Goal: Check status: Check status

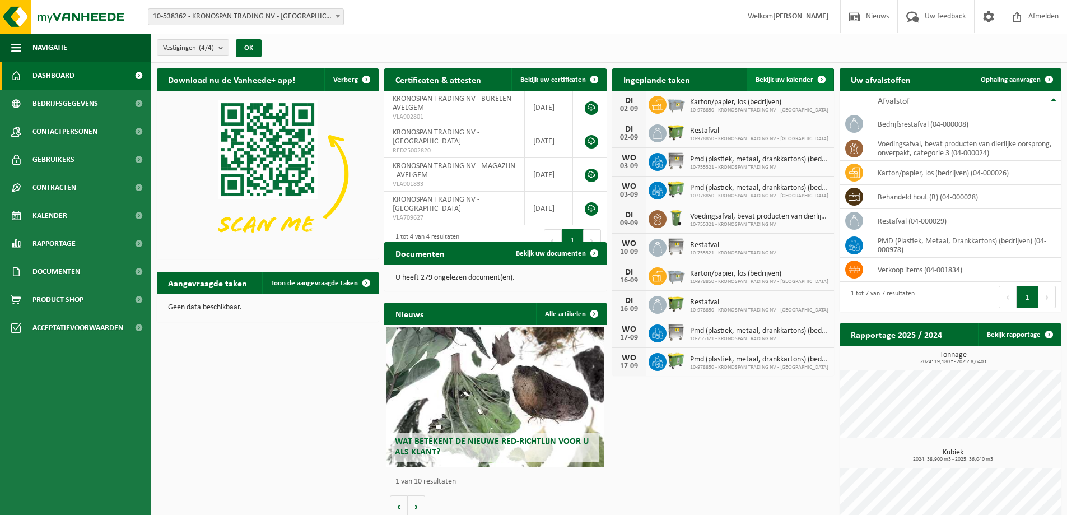
click at [790, 82] on span "Bekijk uw kalender" at bounding box center [784, 79] width 58 height 7
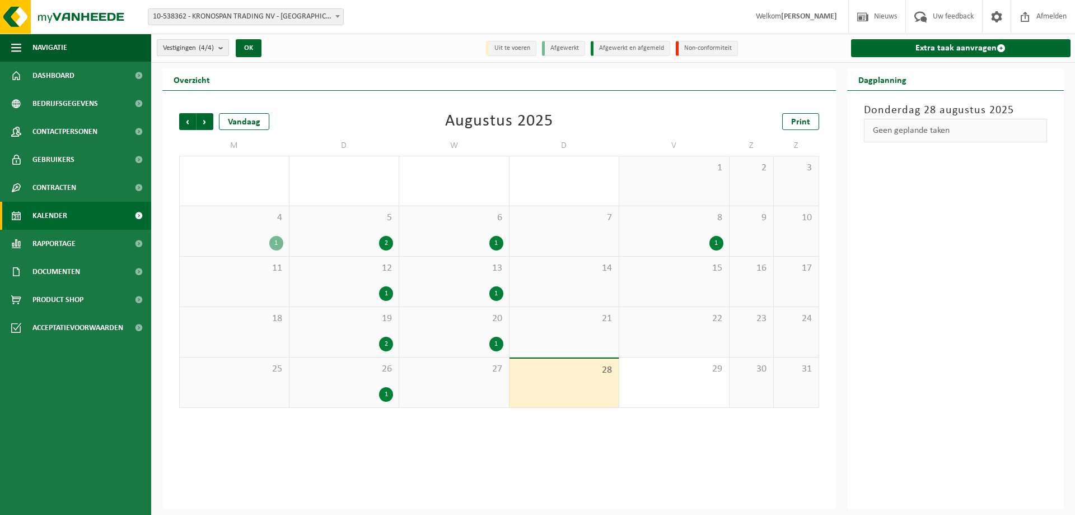
click at [195, 51] on span "Vestigingen (4/4)" at bounding box center [188, 48] width 51 height 17
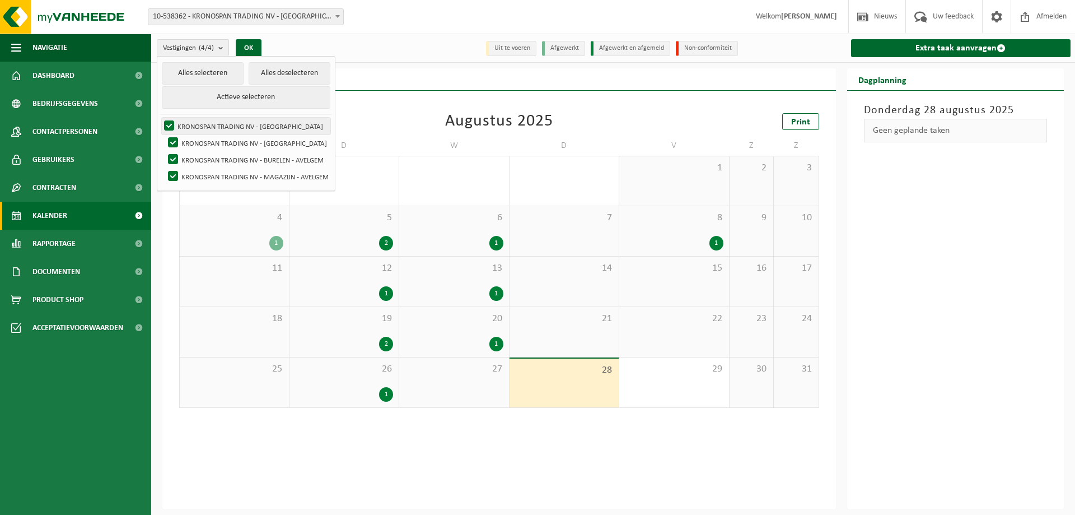
click at [203, 122] on label "KRONOSPAN TRADING NV - WIELSBEKE" at bounding box center [246, 126] width 169 height 17
click at [160, 118] on input "KRONOSPAN TRADING NV - WIELSBEKE" at bounding box center [160, 117] width 1 height 1
checkbox input "false"
click at [201, 146] on label "KRONOSPAN TRADING NV - MOESKROEN" at bounding box center [248, 142] width 165 height 17
click at [164, 134] on input "KRONOSPAN TRADING NV - MOESKROEN" at bounding box center [164, 134] width 1 height 1
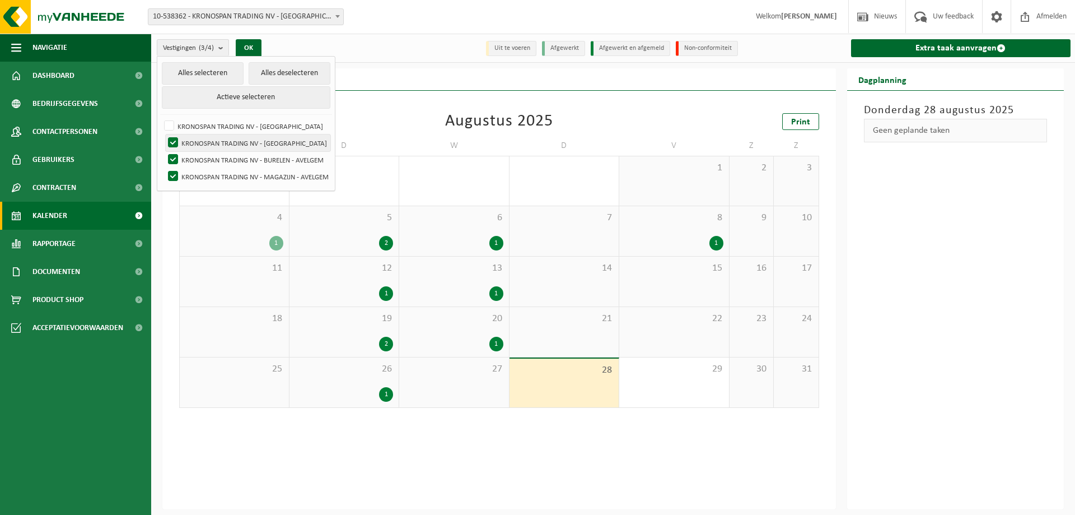
checkbox input "false"
click at [252, 44] on button "OK" at bounding box center [249, 48] width 26 height 18
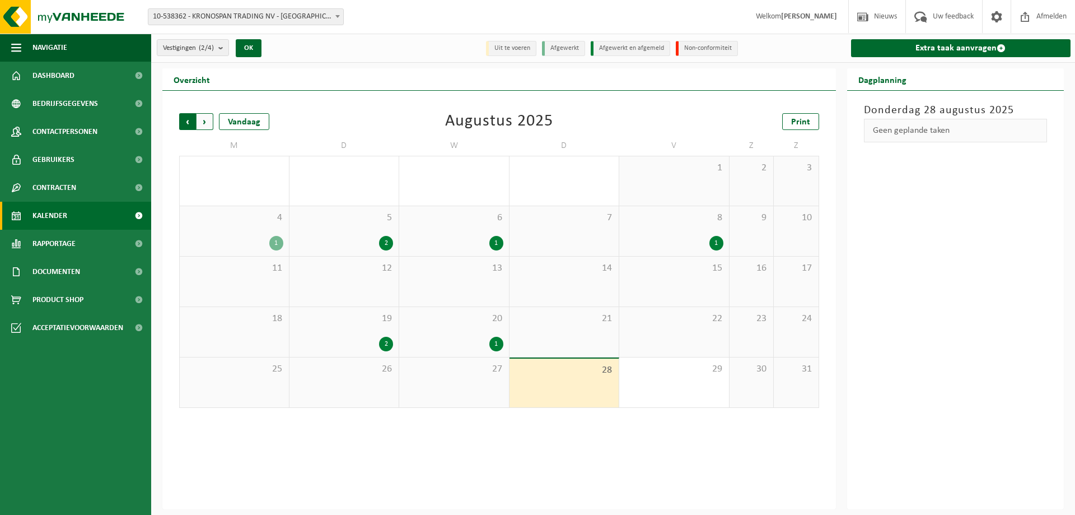
click at [211, 119] on span "Volgende" at bounding box center [205, 121] width 17 height 17
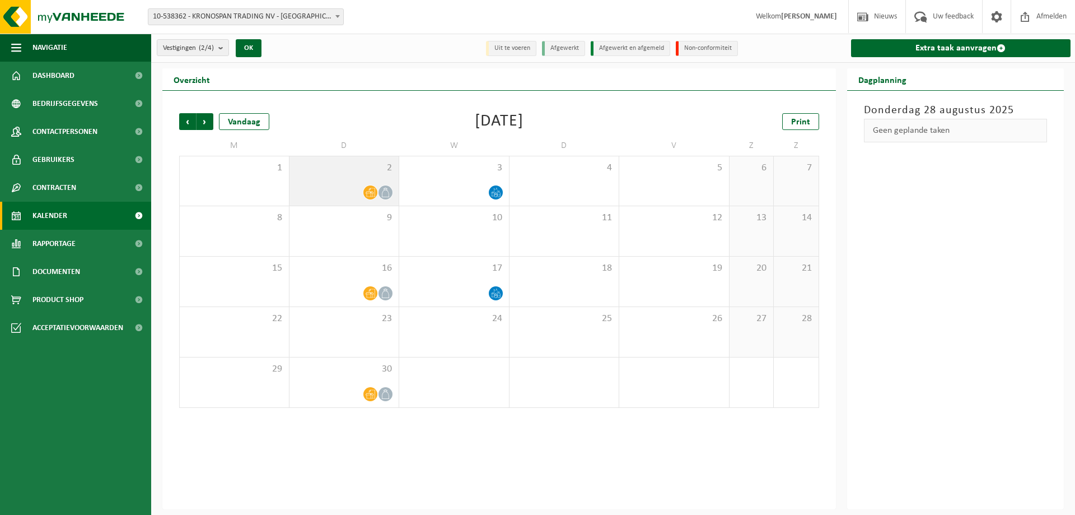
click at [371, 194] on icon at bounding box center [371, 193] width 10 height 10
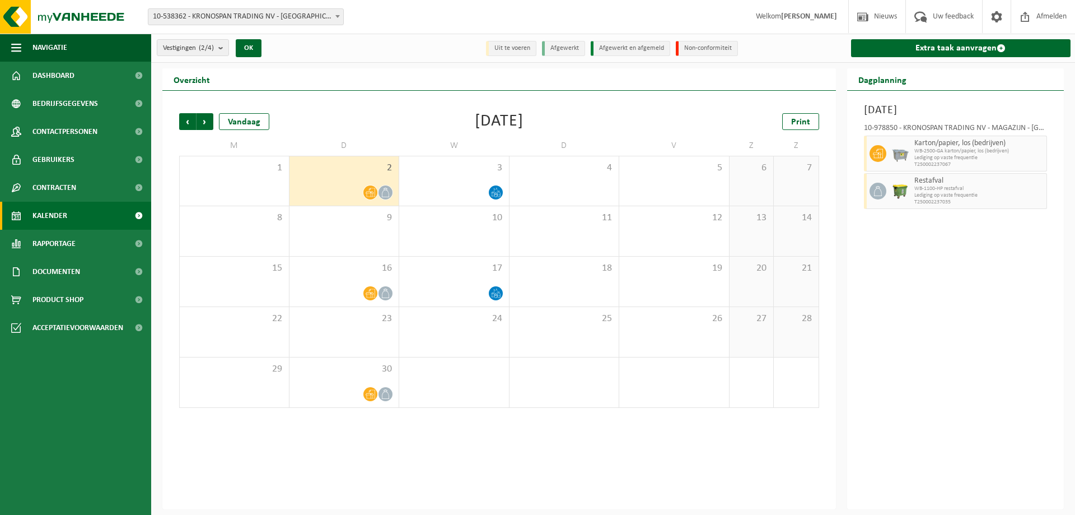
click at [389, 191] on icon at bounding box center [386, 193] width 10 height 10
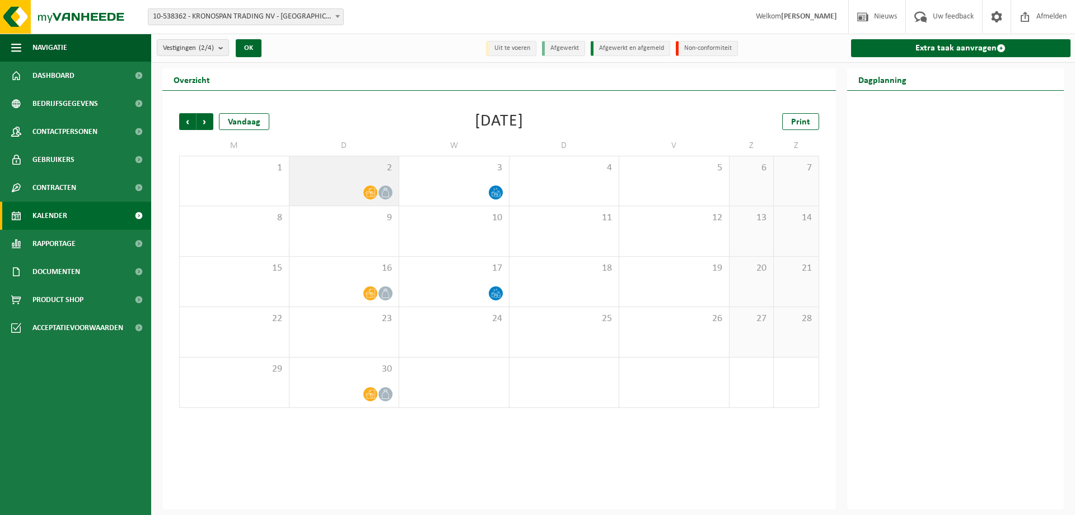
click at [368, 190] on icon at bounding box center [371, 193] width 10 height 10
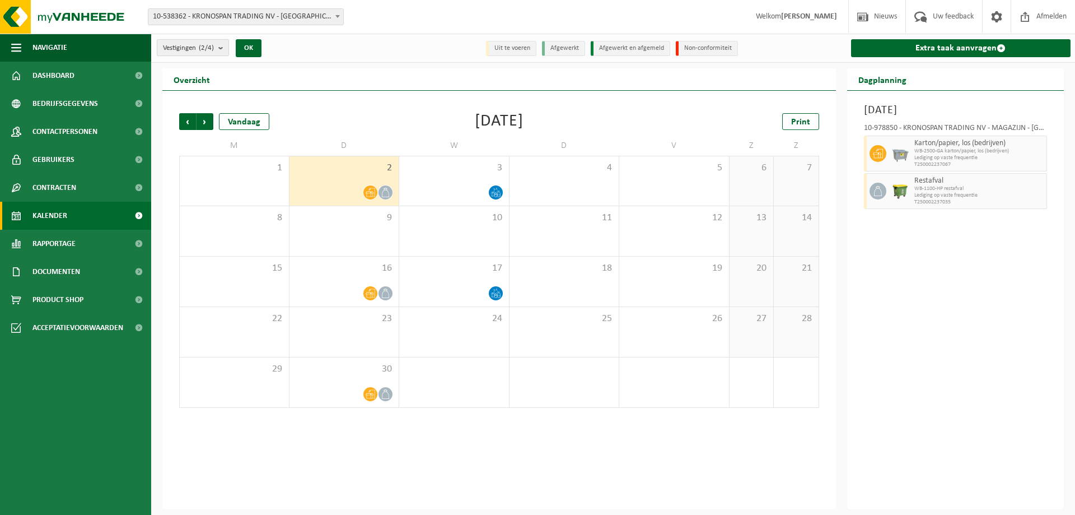
click at [190, 54] on span "Vestigingen (2/4)" at bounding box center [188, 48] width 51 height 17
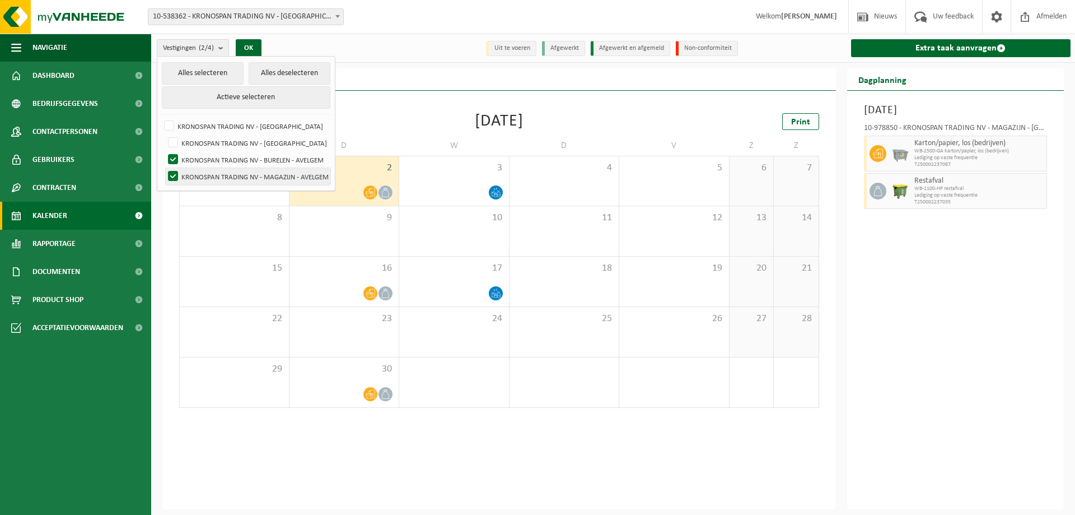
drag, startPoint x: 172, startPoint y: 157, endPoint x: 172, endPoint y: 172, distance: 14.6
click at [172, 172] on ul "Alles selecteren Alles deselecteren Actieve selecteren KRONOSPAN TRADING NV - W…" at bounding box center [246, 124] width 178 height 134
click at [172, 172] on label "KRONOSPAN TRADING NV - MAGAZIJN - AVELGEM" at bounding box center [248, 176] width 165 height 17
click at [164, 168] on input "KRONOSPAN TRADING NV - MAGAZIJN - AVELGEM" at bounding box center [164, 167] width 1 height 1
checkbox input "false"
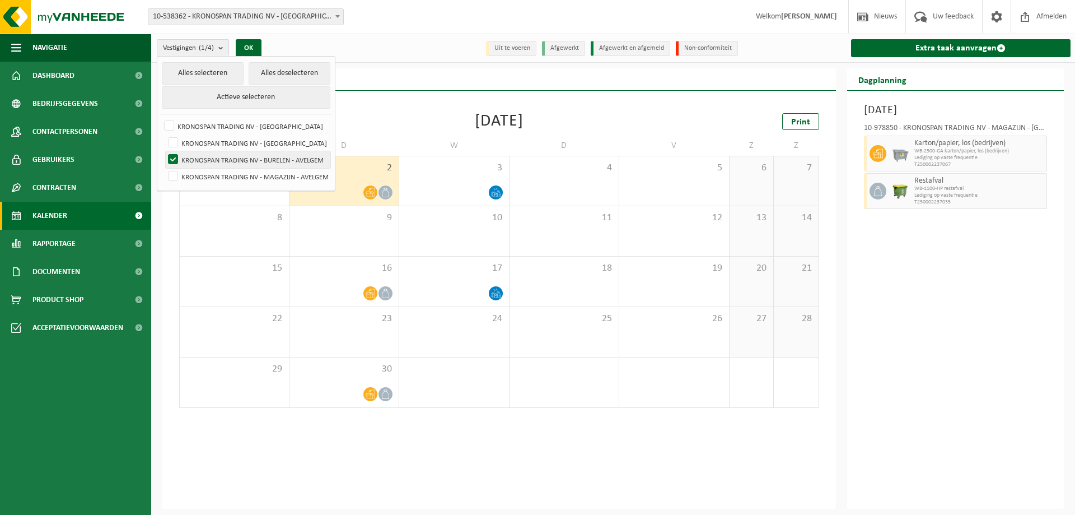
click at [172, 161] on label "KRONOSPAN TRADING NV - BURELEN - AVELGEM" at bounding box center [248, 159] width 165 height 17
click at [164, 151] on input "KRONOSPAN TRADING NV - BURELEN - AVELGEM" at bounding box center [164, 151] width 1 height 1
checkbox input "false"
click at [172, 141] on label "KRONOSPAN TRADING NV - MOESKROEN" at bounding box center [248, 142] width 165 height 17
click at [164, 134] on input "KRONOSPAN TRADING NV - MOESKROEN" at bounding box center [164, 134] width 1 height 1
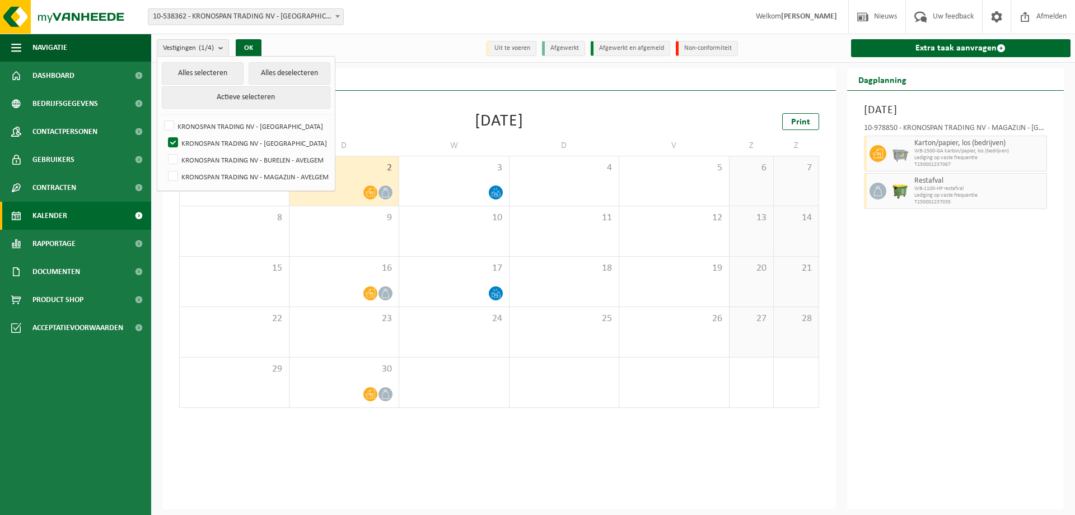
click at [279, 495] on div "Vorige Volgende Vandaag September 2025 Print M D W D V Z Z 1 2 3 4 5 6 7 8 9 10…" at bounding box center [499, 300] width 674 height 418
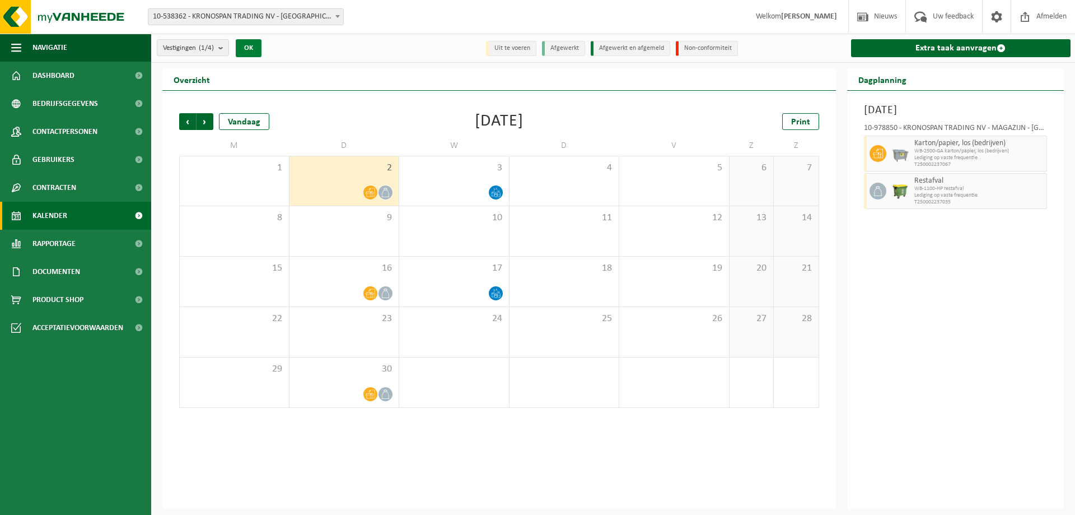
click at [254, 45] on button "OK" at bounding box center [249, 48] width 26 height 18
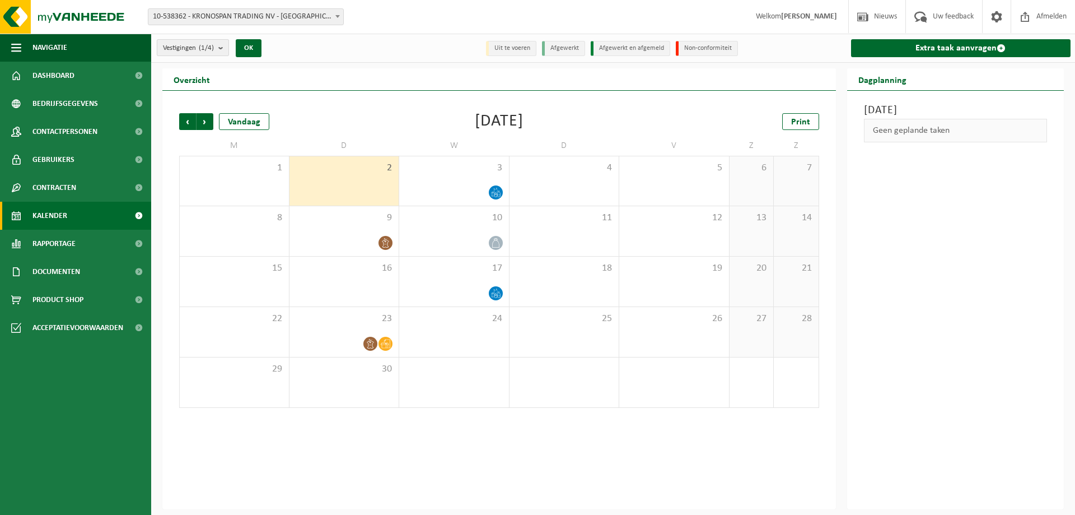
click at [217, 46] on button "Vestigingen (1/4)" at bounding box center [193, 47] width 72 height 17
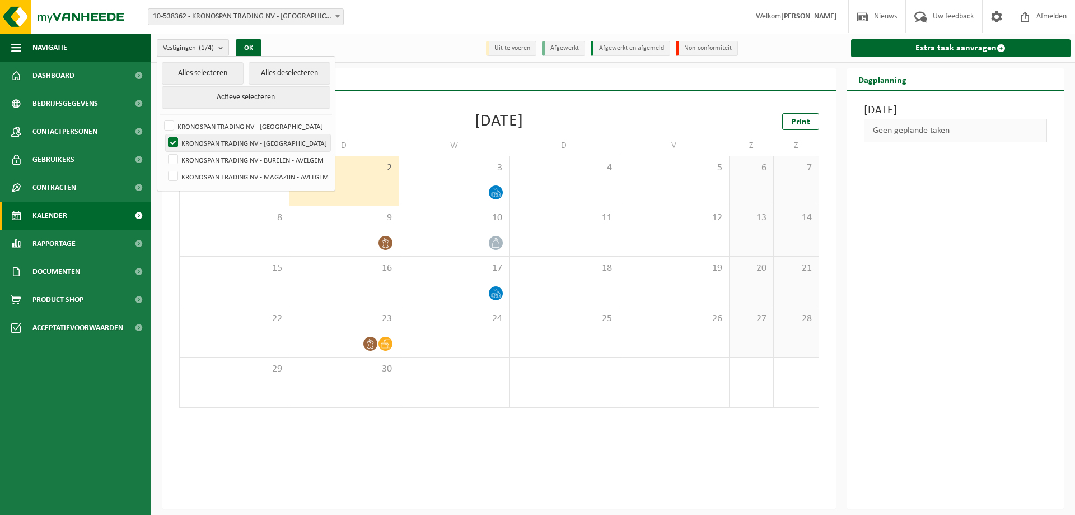
click at [188, 143] on label "KRONOSPAN TRADING NV - MOESKROEN" at bounding box center [248, 142] width 165 height 17
click at [164, 134] on input "KRONOSPAN TRADING NV - MOESKROEN" at bounding box center [164, 134] width 1 height 1
checkbox input "false"
click at [192, 157] on label "KRONOSPAN TRADING NV - BURELEN - AVELGEM" at bounding box center [248, 159] width 165 height 17
click at [164, 151] on input "KRONOSPAN TRADING NV - BURELEN - AVELGEM" at bounding box center [164, 151] width 1 height 1
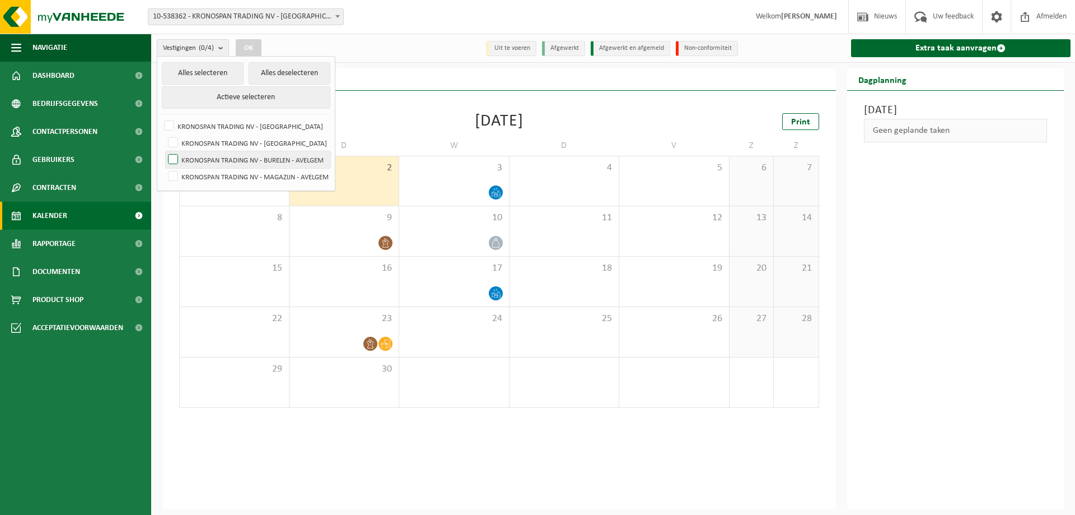
checkbox input "true"
click at [197, 176] on label "KRONOSPAN TRADING NV - MAGAZIJN - AVELGEM" at bounding box center [248, 176] width 165 height 17
click at [164, 168] on input "KRONOSPAN TRADING NV - MAGAZIJN - AVELGEM" at bounding box center [164, 167] width 1 height 1
click at [249, 41] on button "OK" at bounding box center [249, 48] width 26 height 18
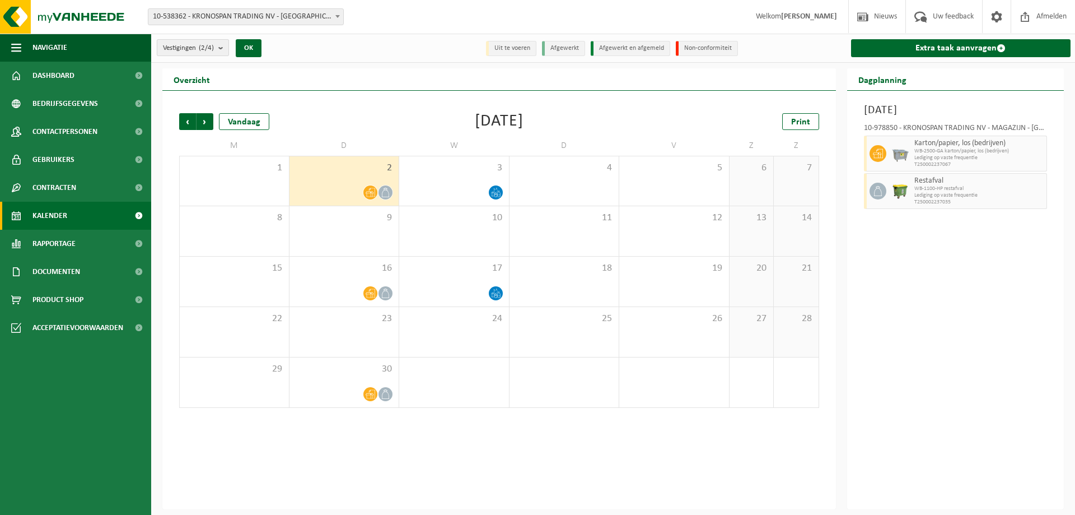
click at [214, 51] on count "(2/4)" at bounding box center [206, 47] width 15 height 7
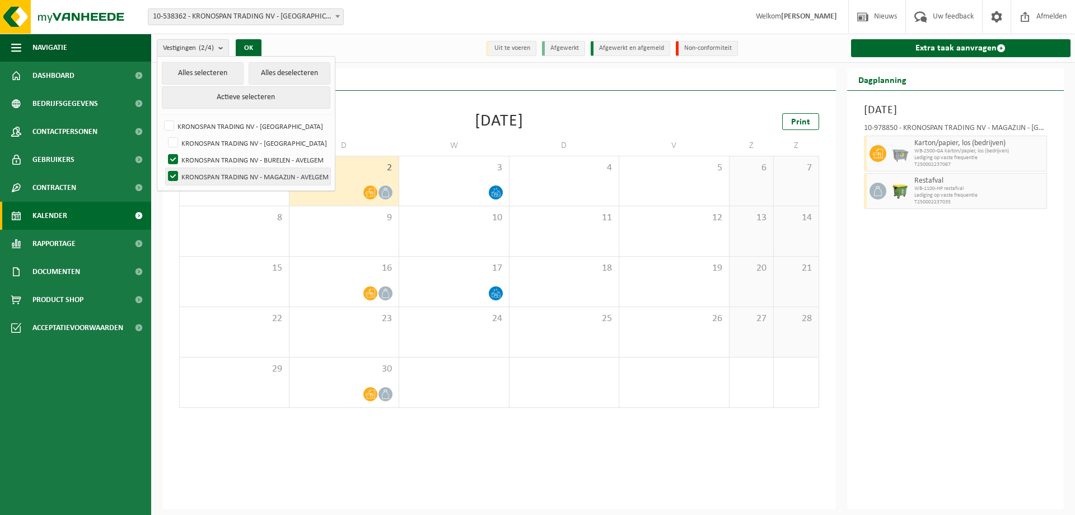
click at [222, 175] on label "KRONOSPAN TRADING NV - MAGAZIJN - AVELGEM" at bounding box center [248, 176] width 165 height 17
click at [164, 168] on input "KRONOSPAN TRADING NV - MAGAZIJN - AVELGEM" at bounding box center [164, 167] width 1 height 1
checkbox input "false"
click at [254, 42] on button "OK" at bounding box center [249, 48] width 26 height 18
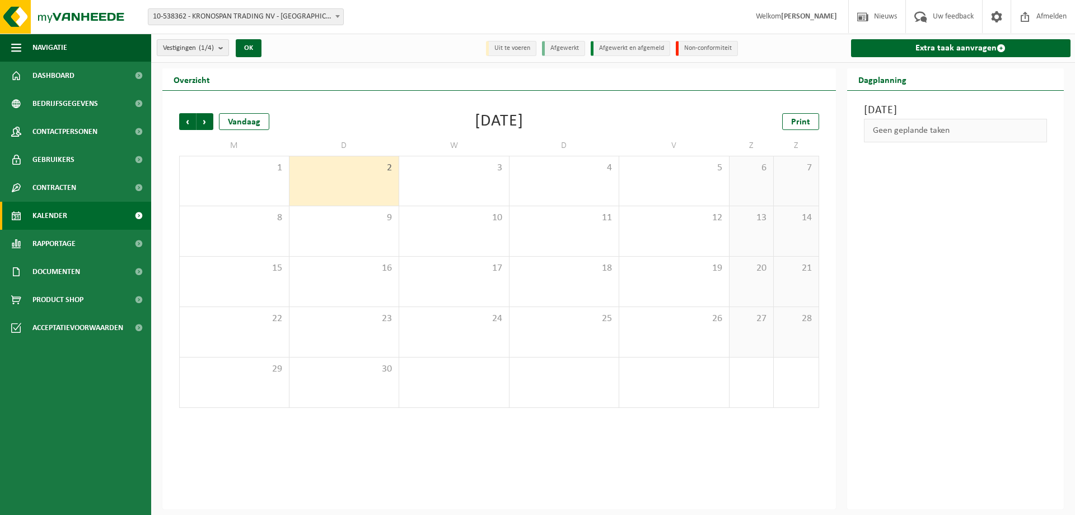
click at [216, 48] on button "Vestigingen (1/4)" at bounding box center [193, 47] width 72 height 17
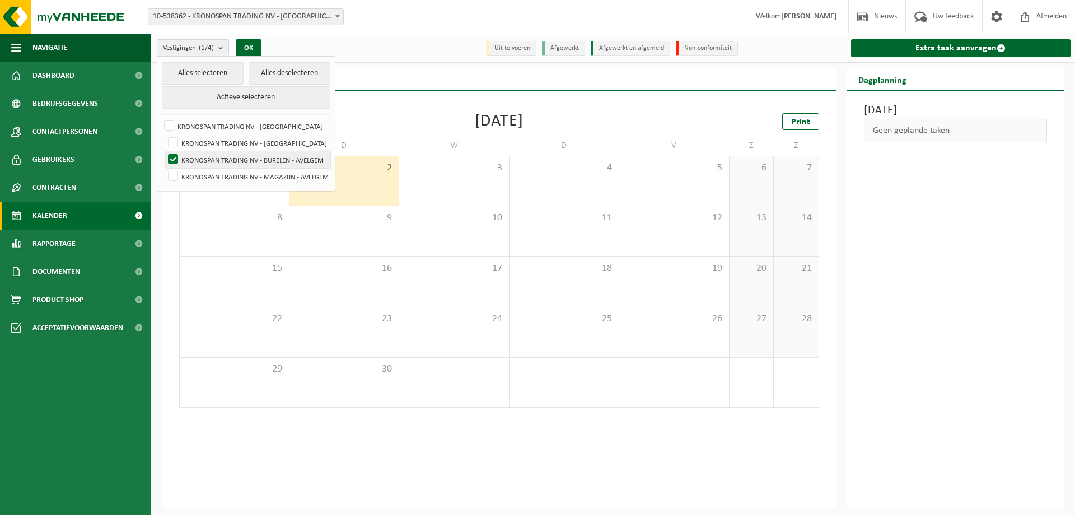
click at [214, 163] on label "KRONOSPAN TRADING NV - BURELEN - AVELGEM" at bounding box center [248, 159] width 165 height 17
click at [164, 151] on input "KRONOSPAN TRADING NV - BURELEN - AVELGEM" at bounding box center [164, 151] width 1 height 1
checkbox input "false"
click at [212, 177] on label "KRONOSPAN TRADING NV - MAGAZIJN - AVELGEM" at bounding box center [248, 176] width 165 height 17
click at [164, 168] on input "KRONOSPAN TRADING NV - MAGAZIJN - AVELGEM" at bounding box center [164, 167] width 1 height 1
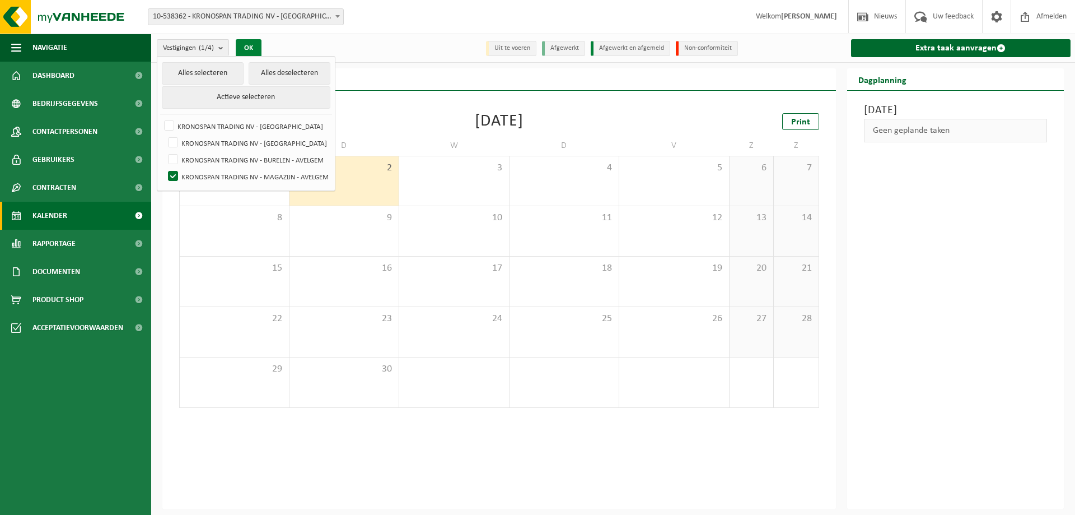
click at [254, 48] on button "OK" at bounding box center [249, 48] width 26 height 18
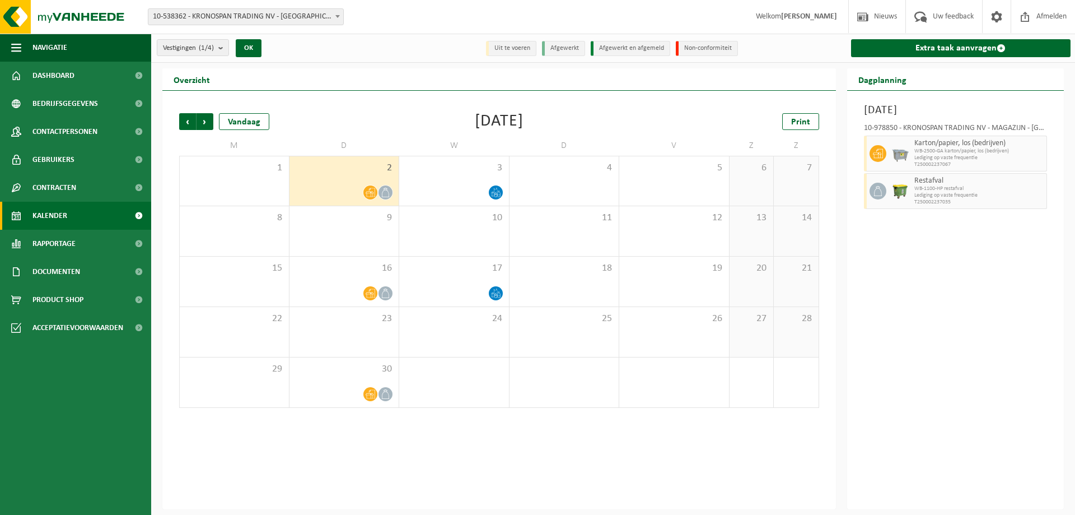
click at [374, 192] on icon at bounding box center [371, 193] width 10 height 10
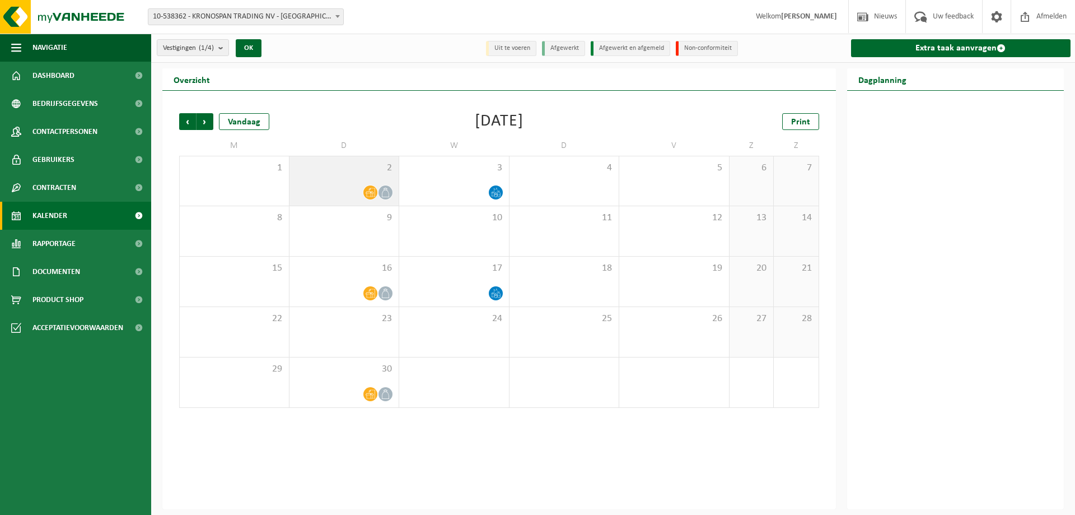
click at [386, 193] on icon at bounding box center [386, 193] width 10 height 10
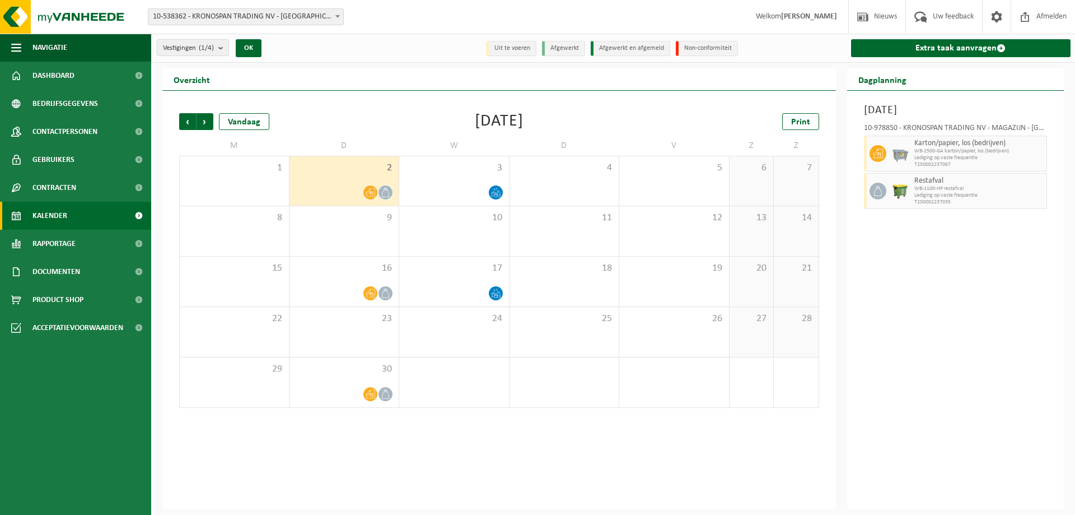
click at [371, 194] on icon at bounding box center [371, 193] width 10 height 10
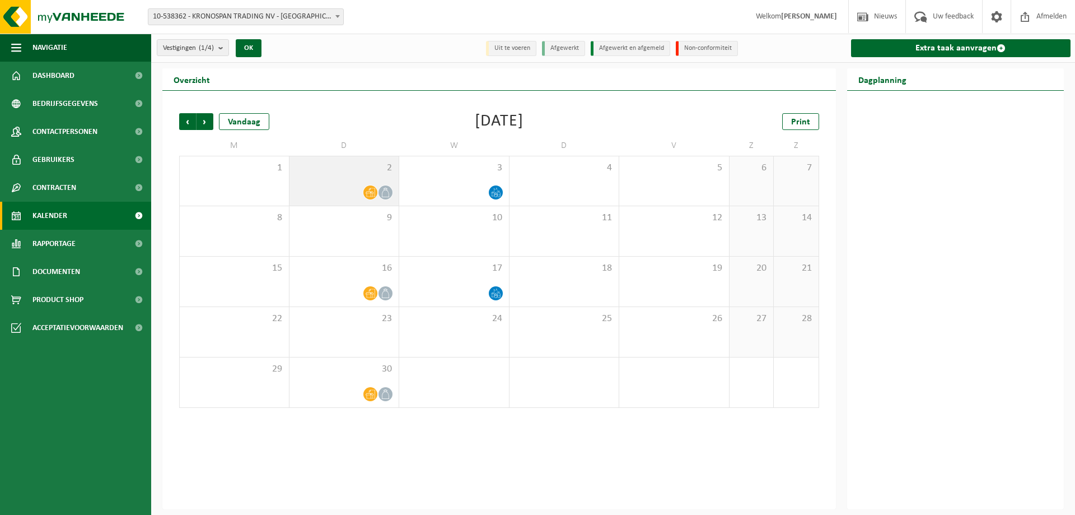
click at [371, 191] on icon at bounding box center [371, 192] width 10 height 9
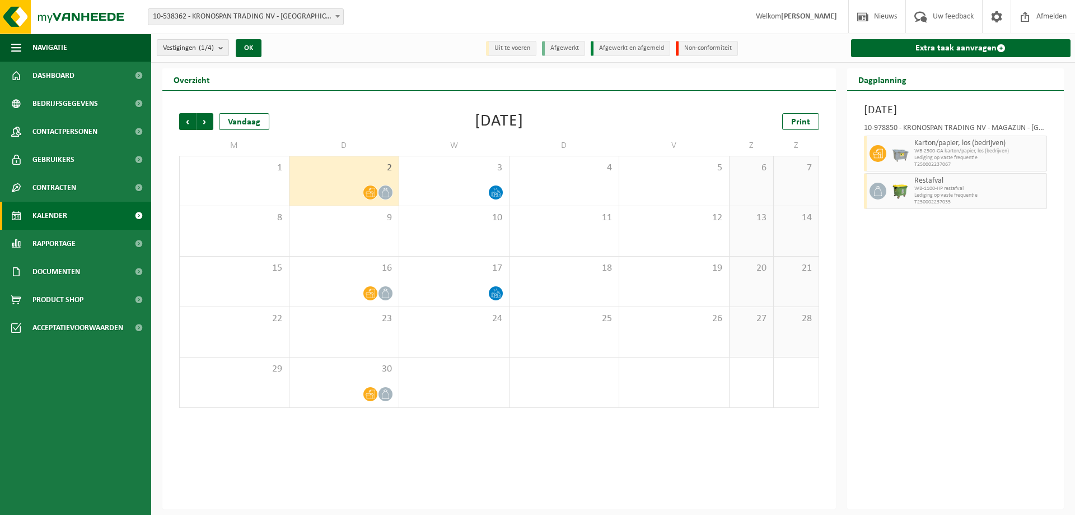
click at [199, 50] on span "Vestigingen (1/4)" at bounding box center [188, 48] width 51 height 17
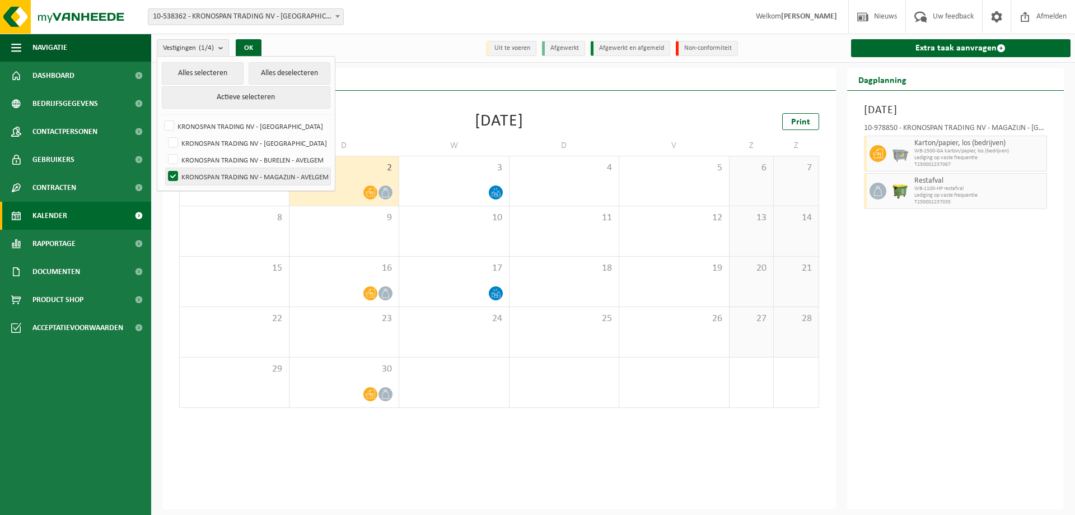
click at [186, 171] on label "KRONOSPAN TRADING NV - MAGAZIJN - AVELGEM" at bounding box center [248, 176] width 165 height 17
click at [164, 168] on input "KRONOSPAN TRADING NV - MAGAZIJN - AVELGEM" at bounding box center [164, 167] width 1 height 1
checkbox input "false"
click at [199, 163] on label "KRONOSPAN TRADING NV - BURELEN - AVELGEM" at bounding box center [248, 159] width 165 height 17
click at [164, 151] on input "KRONOSPAN TRADING NV - BURELEN - AVELGEM" at bounding box center [164, 151] width 1 height 1
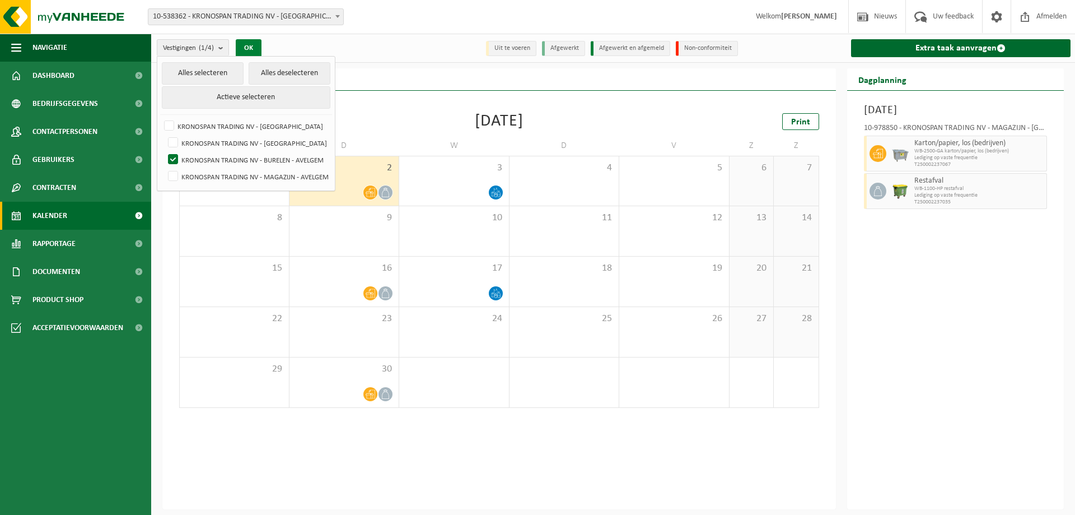
click at [253, 44] on button "OK" at bounding box center [249, 48] width 26 height 18
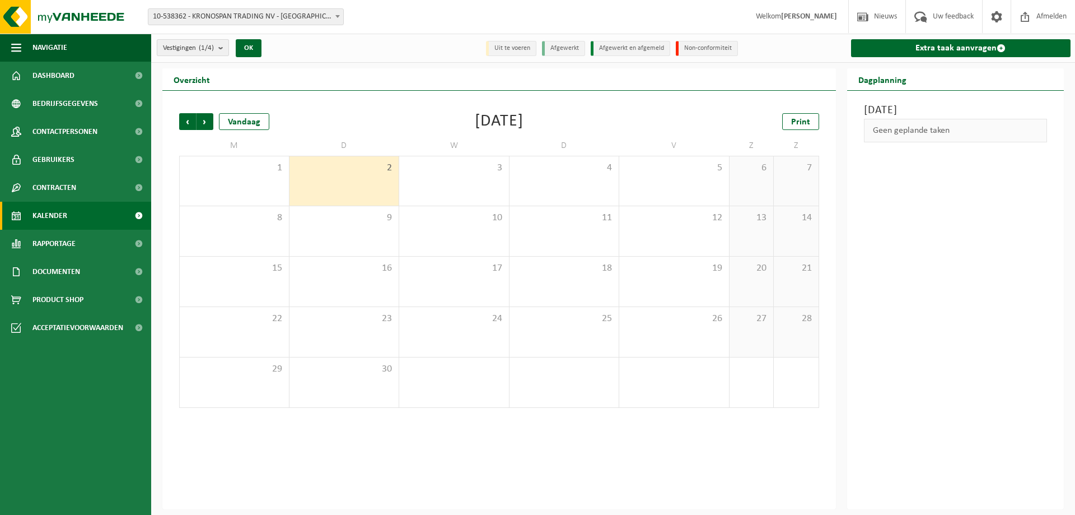
click at [214, 52] on span "Vestigingen (1/4)" at bounding box center [188, 48] width 51 height 17
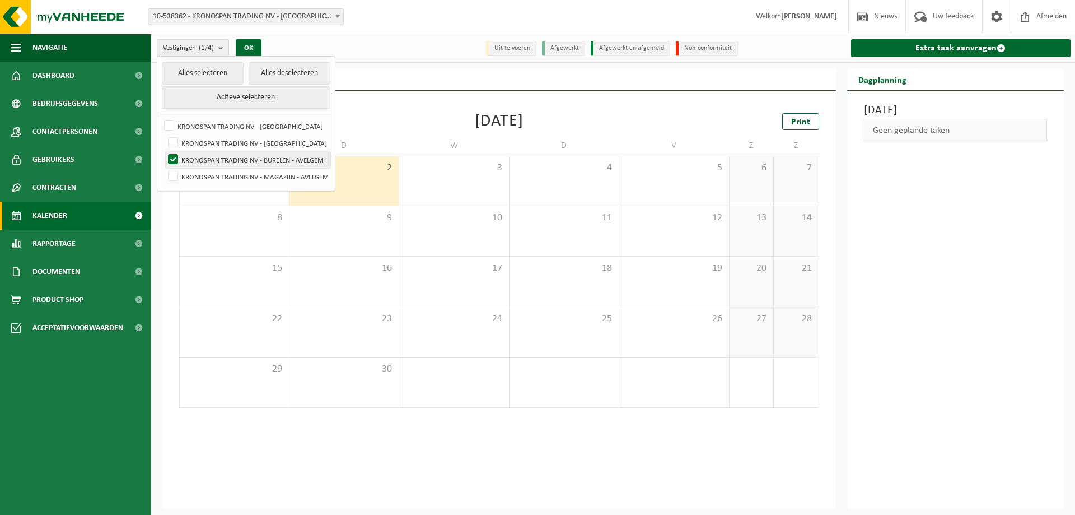
click at [196, 157] on label "KRONOSPAN TRADING NV - BURELEN - AVELGEM" at bounding box center [248, 159] width 165 height 17
click at [164, 151] on input "KRONOSPAN TRADING NV - BURELEN - AVELGEM" at bounding box center [164, 151] width 1 height 1
checkbox input "false"
click at [195, 174] on label "KRONOSPAN TRADING NV - MAGAZIJN - AVELGEM" at bounding box center [248, 176] width 165 height 17
click at [164, 168] on input "KRONOSPAN TRADING NV - MAGAZIJN - AVELGEM" at bounding box center [164, 167] width 1 height 1
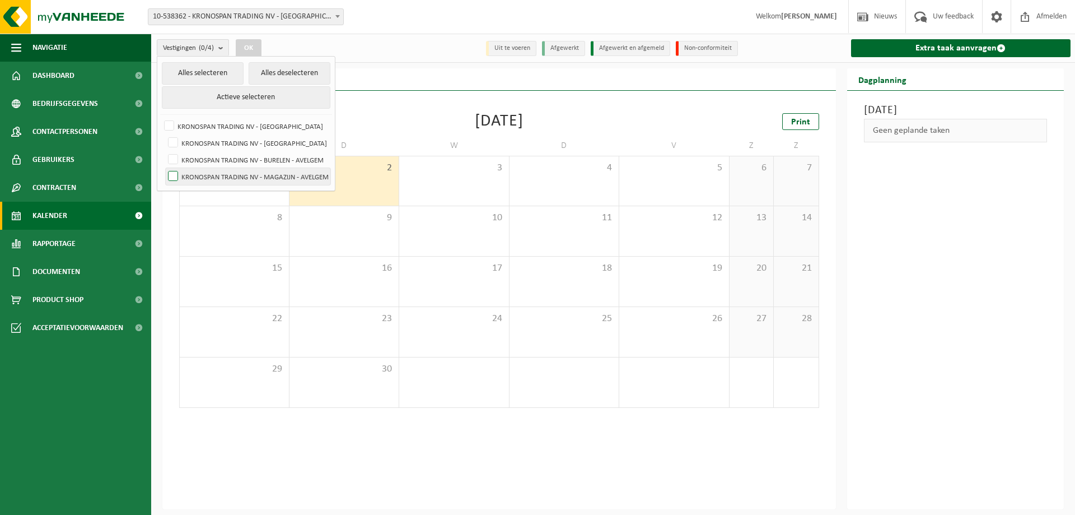
checkbox input "true"
click at [245, 41] on button "OK" at bounding box center [249, 48] width 26 height 18
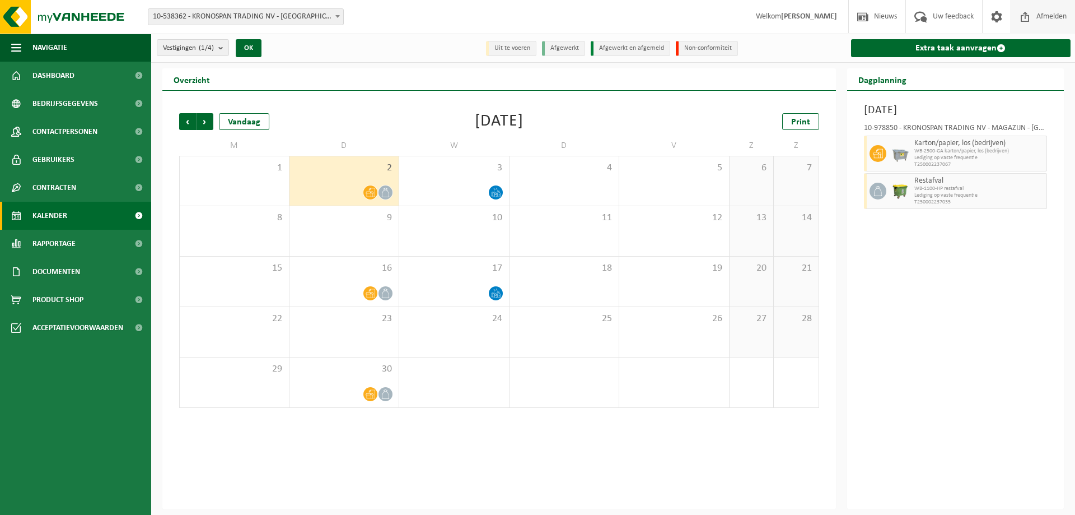
click at [1037, 11] on span "Afmelden" at bounding box center [1052, 16] width 36 height 33
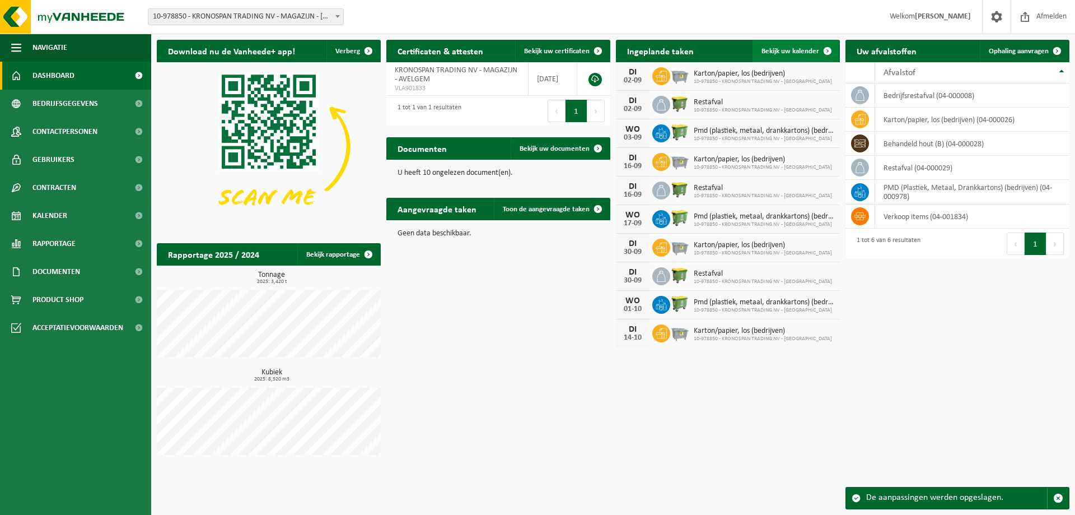
click at [776, 49] on span "Bekijk uw kalender" at bounding box center [791, 51] width 58 height 7
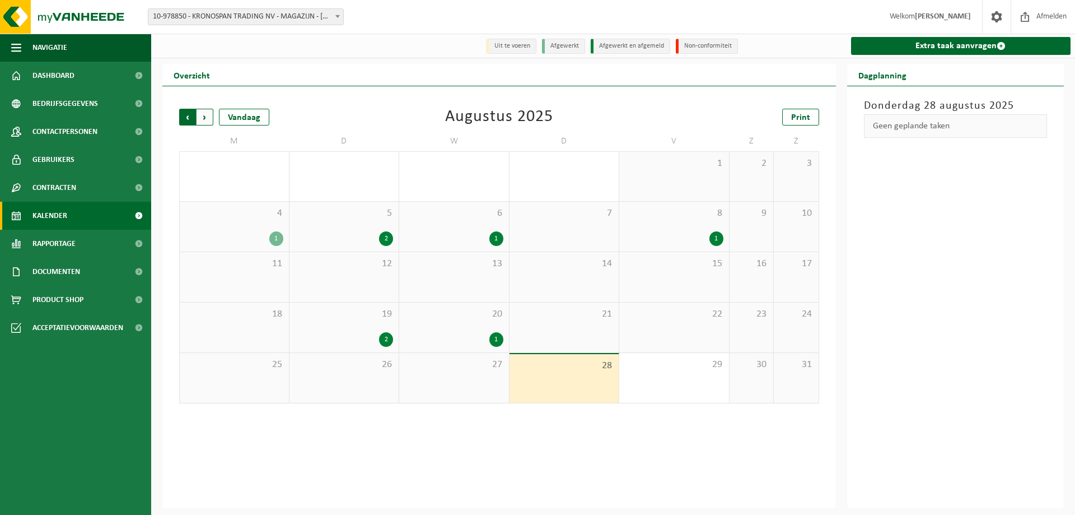
click at [202, 118] on span "Volgende" at bounding box center [205, 117] width 17 height 17
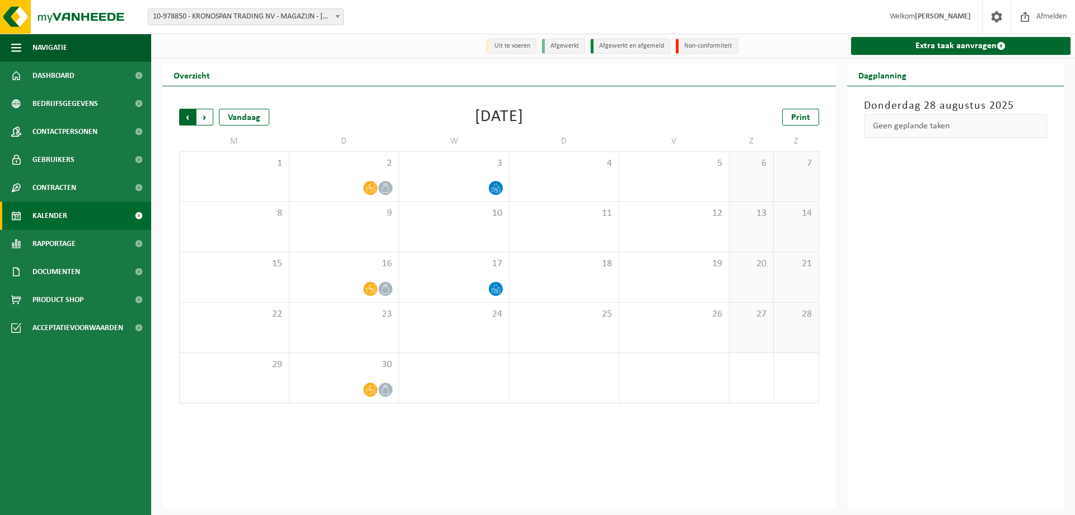
click at [203, 118] on span "Volgende" at bounding box center [205, 117] width 17 height 17
click at [185, 116] on span "Vorige" at bounding box center [187, 117] width 17 height 17
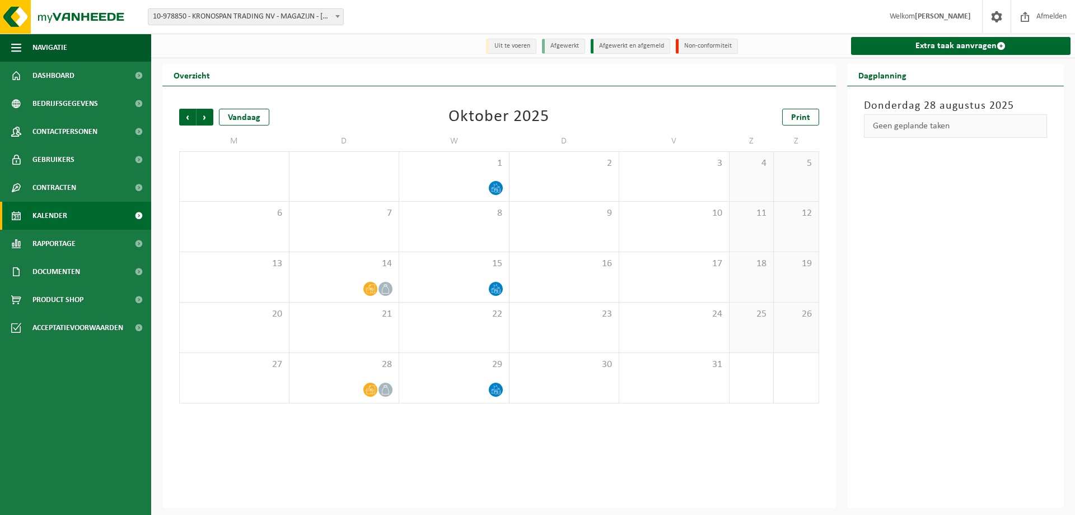
click at [185, 116] on span "Vorige" at bounding box center [187, 117] width 17 height 17
click at [249, 439] on div "Vorige Volgende Vandaag September 2025 Print M D W D V Z Z 1 2 3 4 5 6 7 8 9 10…" at bounding box center [499, 297] width 674 height 422
click at [185, 117] on span "Vorige" at bounding box center [187, 117] width 17 height 17
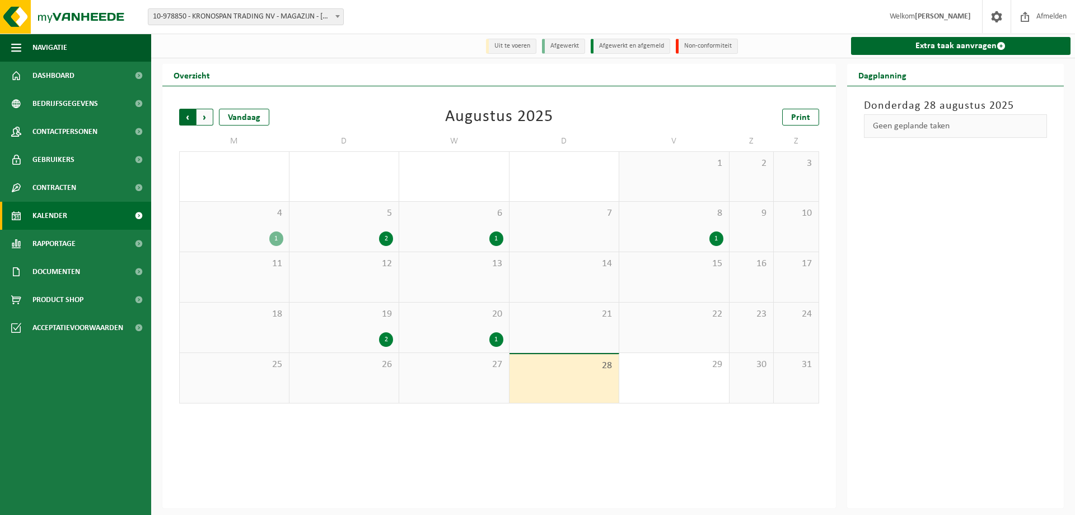
click at [199, 119] on span "Volgende" at bounding box center [205, 117] width 17 height 17
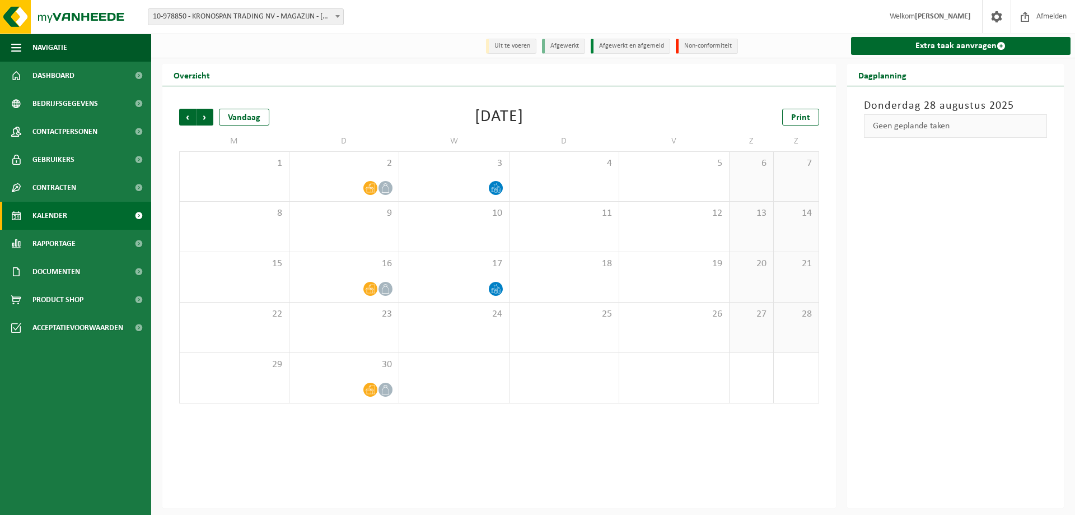
click at [392, 455] on div "Vorige Volgende Vandaag September 2025 Print M D W D V Z Z 1 2 3 4 5 6 7 8 9 10…" at bounding box center [499, 297] width 674 height 422
click at [191, 118] on span "Vorige" at bounding box center [187, 117] width 17 height 17
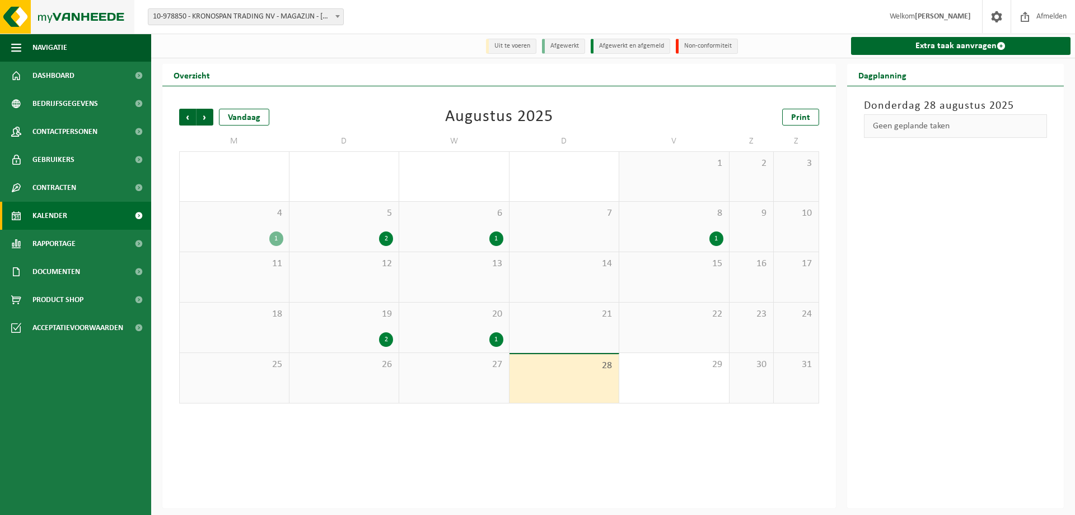
click at [114, 10] on img at bounding box center [67, 17] width 134 height 34
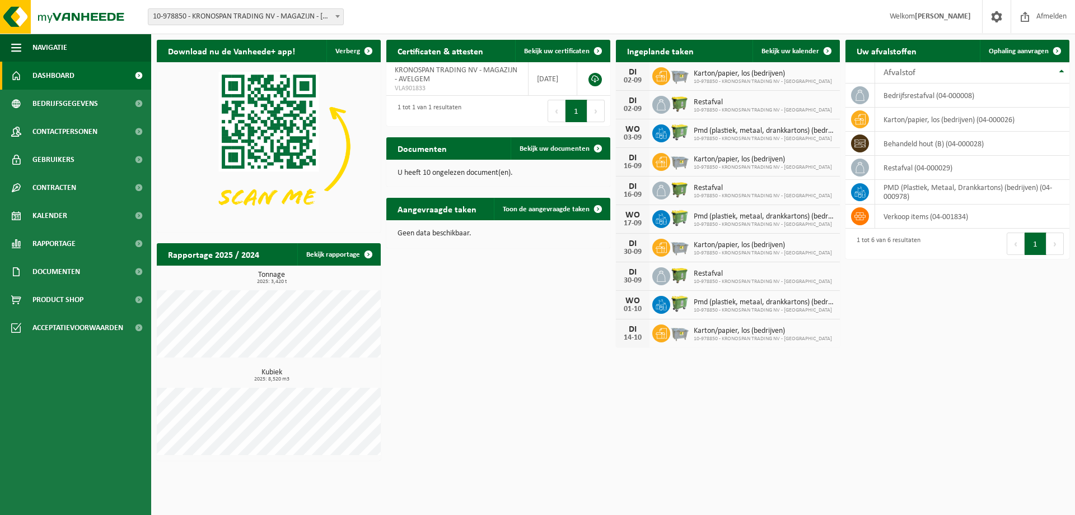
click at [499, 498] on html "Vestiging: 10-978850 - KRONOSPAN TRADING NV - MAGAZIJN - AVELGEM 10-990544 - KR…" at bounding box center [537, 257] width 1075 height 515
click at [1057, 21] on span "Afmelden" at bounding box center [1052, 16] width 36 height 33
